Goal: Check status

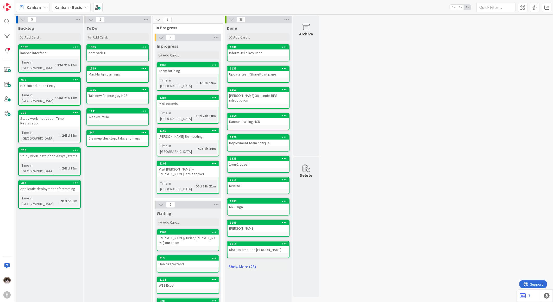
drag, startPoint x: 77, startPoint y: 6, endPoint x: 78, endPoint y: 11, distance: 5.0
click at [78, 6] on b "Kanban - Basic" at bounding box center [68, 7] width 28 height 5
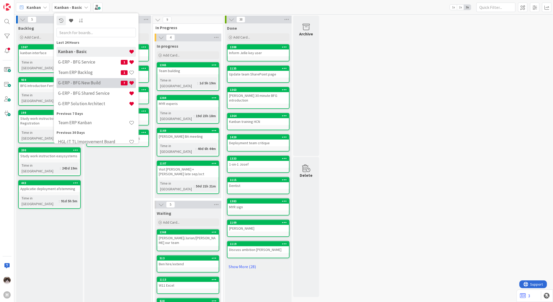
click at [98, 83] on h4 "G-ERP - BFG New Build" at bounding box center [89, 82] width 63 height 5
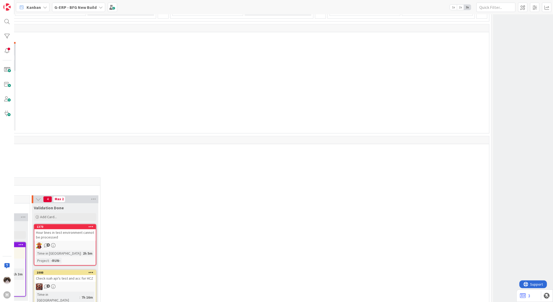
scroll to position [608, 289]
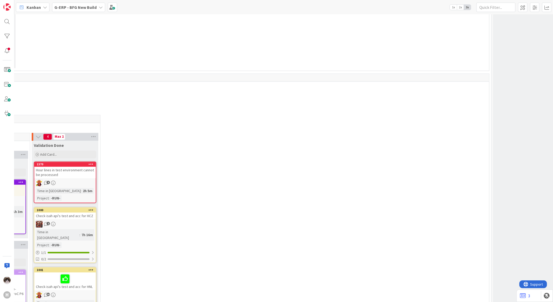
drag, startPoint x: 339, startPoint y: 298, endPoint x: 276, endPoint y: 294, distance: 63.6
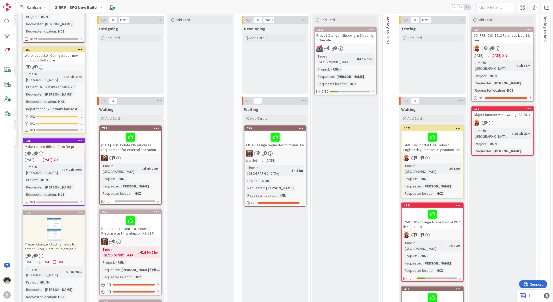
scroll to position [0, 0]
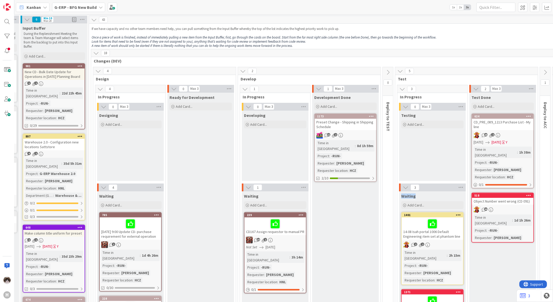
drag, startPoint x: 417, startPoint y: 199, endPoint x: 401, endPoint y: 195, distance: 17.2
click at [401, 195] on div "Waiting" at bounding box center [432, 194] width 67 height 7
drag, startPoint x: 401, startPoint y: 195, endPoint x: 387, endPoint y: 189, distance: 14.5
drag, startPoint x: 389, startPoint y: 178, endPoint x: 390, endPoint y: 131, distance: 46.6
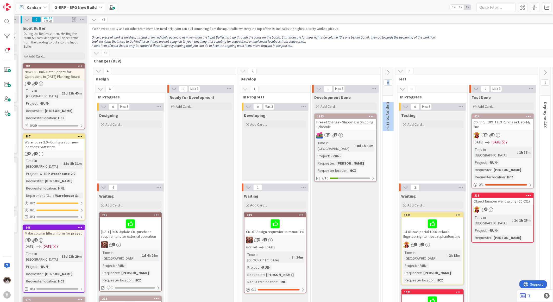
click at [332, 68] on div "2" at bounding box center [309, 71] width 143 height 8
click at [333, 68] on div "2" at bounding box center [309, 71] width 143 height 8
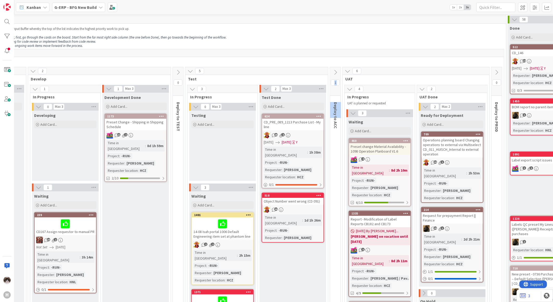
drag, startPoint x: 340, startPoint y: 158, endPoint x: 338, endPoint y: 118, distance: 39.9
drag, startPoint x: 338, startPoint y: 129, endPoint x: 337, endPoint y: 102, distance: 27.9
click at [337, 102] on div "Deploy to ACC" at bounding box center [336, 116] width 13 height 32
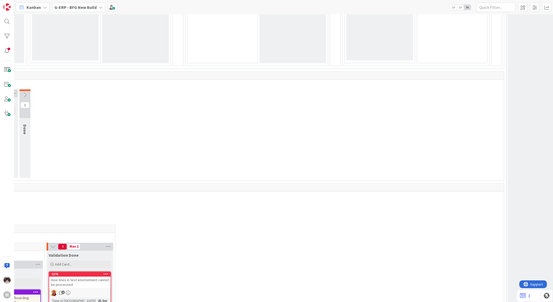
scroll to position [521, 274]
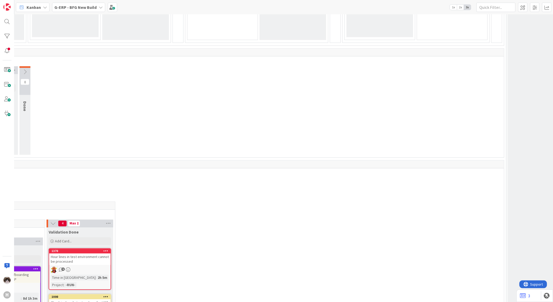
click at [304, 298] on div "4 INFO This column can be used for informational tickets that will not move acr…" at bounding box center [283, 158] width 539 height 288
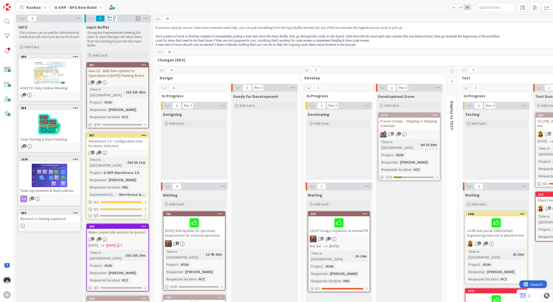
scroll to position [0, 0]
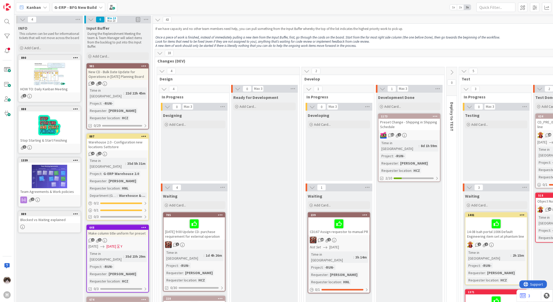
click at [92, 10] on span "G-ERP - BFG New Build" at bounding box center [75, 7] width 42 height 6
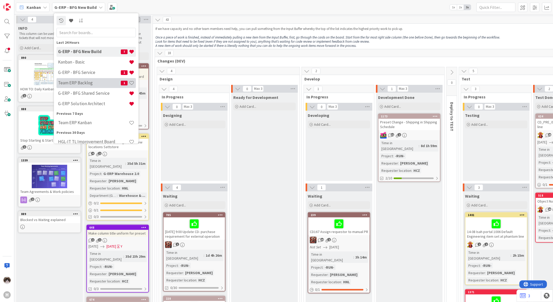
click at [98, 81] on h4 "Team ERP Backlog" at bounding box center [89, 82] width 63 height 5
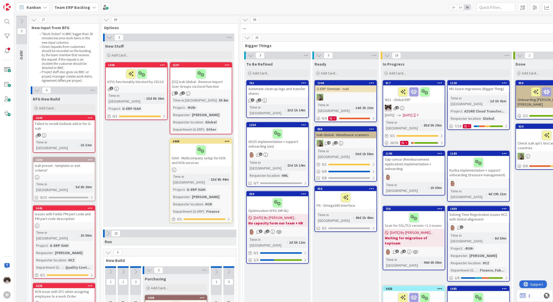
click at [77, 6] on b "Team ERP Backlog" at bounding box center [72, 7] width 36 height 5
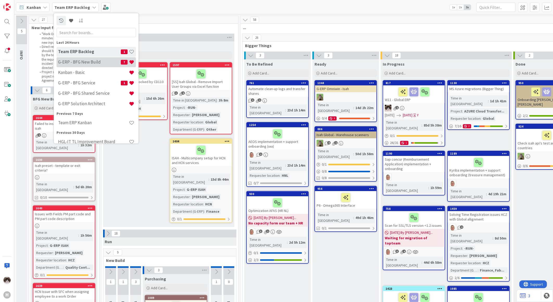
click at [102, 66] on div "G-ERP - BFG New Build 7" at bounding box center [96, 62] width 79 height 10
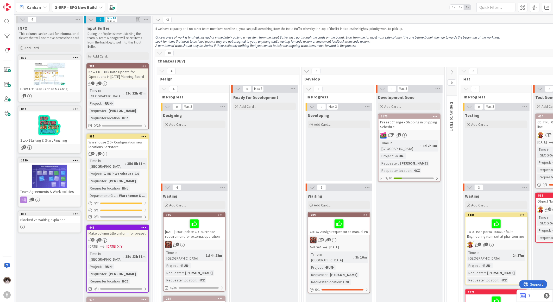
drag, startPoint x: 301, startPoint y: 297, endPoint x: 330, endPoint y: 299, distance: 28.4
click at [330, 299] on div "4 INFO This column can be used for informational tickets that will not move acr…" at bounding box center [283, 158] width 539 height 288
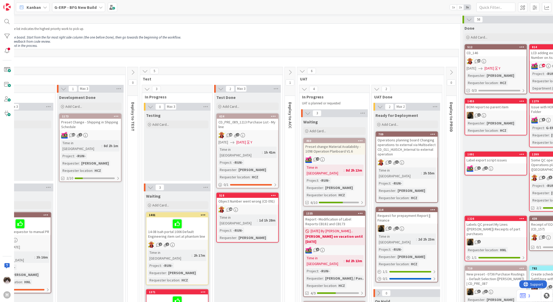
scroll to position [0, 319]
click at [543, 7] on span at bounding box center [546, 7] width 9 height 9
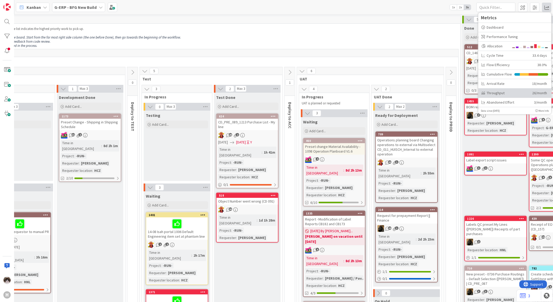
click at [500, 90] on div "Throughput" at bounding box center [505, 92] width 47 height 5
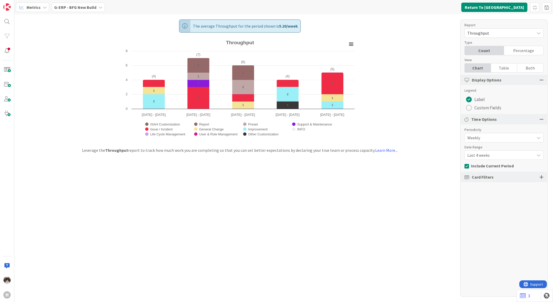
click at [497, 32] on span "Throughput" at bounding box center [500, 32] width 65 height 7
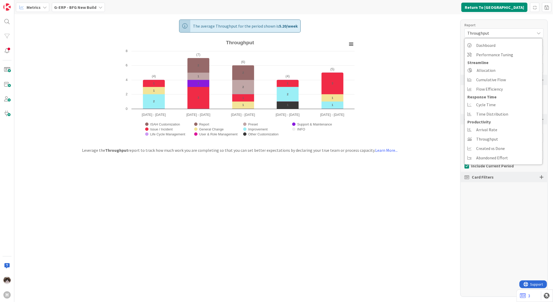
click at [498, 32] on span "Throughput" at bounding box center [500, 32] width 65 height 7
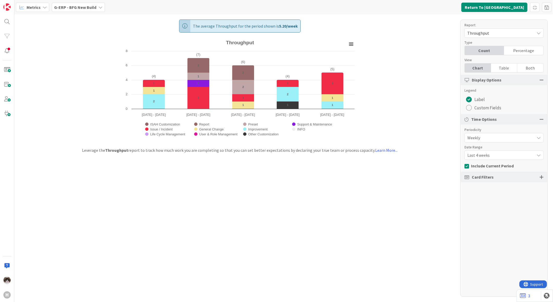
click at [495, 141] on span "Last 4 weeks" at bounding box center [500, 137] width 65 height 7
click at [495, 188] on span "Last 13 weeks" at bounding box center [508, 187] width 66 height 8
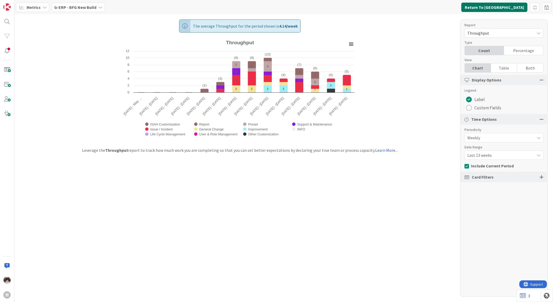
click at [514, 8] on button "Return To [GEOGRAPHIC_DATA]" at bounding box center [495, 7] width 66 height 9
